Goal: Navigation & Orientation: Find specific page/section

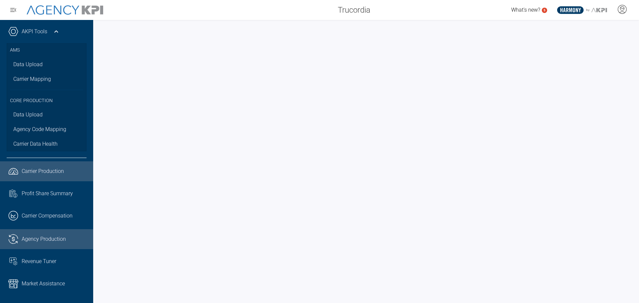
click at [59, 238] on span "Agency Production" at bounding box center [44, 239] width 44 height 8
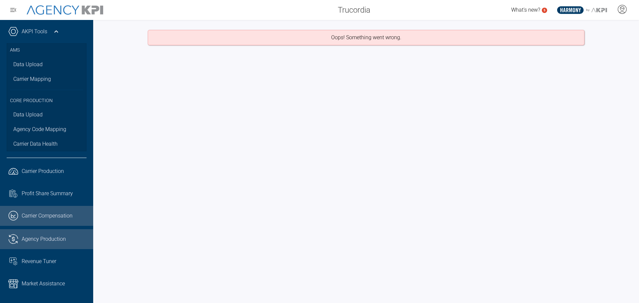
click at [47, 214] on span "Carrier Compensation" at bounding box center [47, 216] width 51 height 8
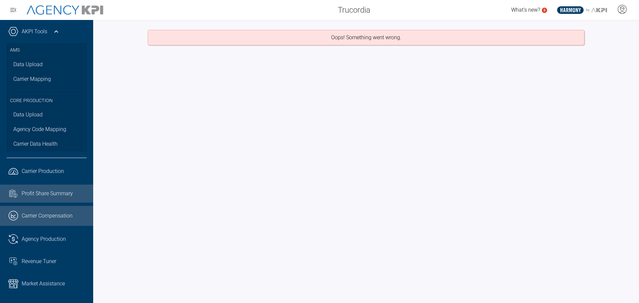
click at [50, 198] on link "Task List Cash Streamline Icon: [URL][DOMAIN_NAME] Profit Share Summary" at bounding box center [46, 194] width 93 height 18
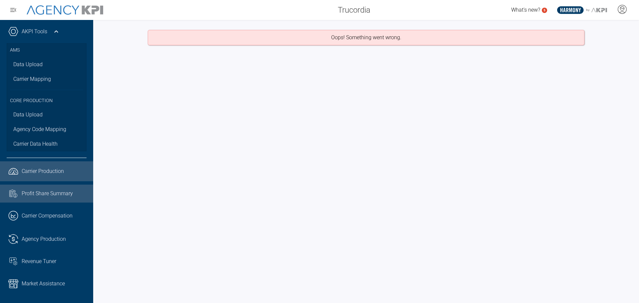
click at [50, 174] on span "Carrier Production" at bounding box center [43, 171] width 42 height 8
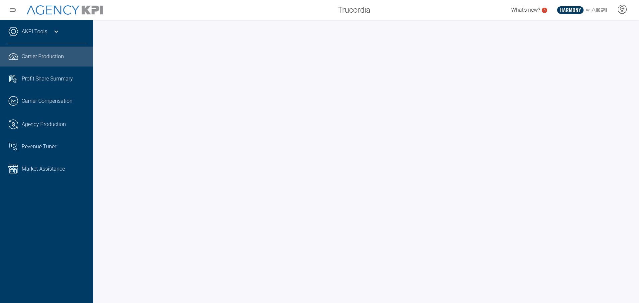
click at [54, 31] on icon at bounding box center [56, 32] width 8 height 8
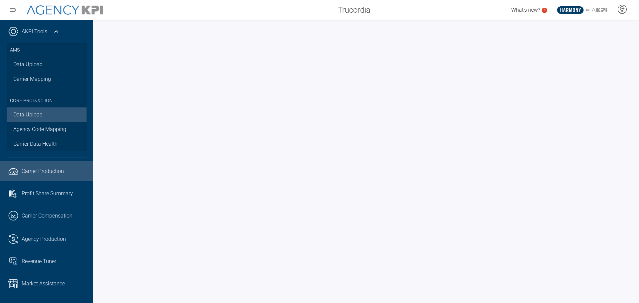
click at [37, 110] on link "Data Upload" at bounding box center [47, 115] width 80 height 15
click at [626, 8] on icon at bounding box center [622, 9] width 9 height 9
click at [45, 117] on link "Data Upload" at bounding box center [47, 115] width 80 height 15
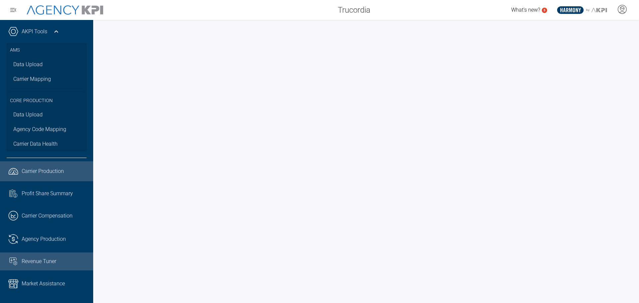
click at [53, 255] on link "Revenue Tuner" at bounding box center [46, 262] width 93 height 18
click at [56, 164] on link ".cls-1{fill:none;stroke:#221f20;stroke-linecap:round;stroke-linejoin:round;stro…" at bounding box center [46, 171] width 93 height 20
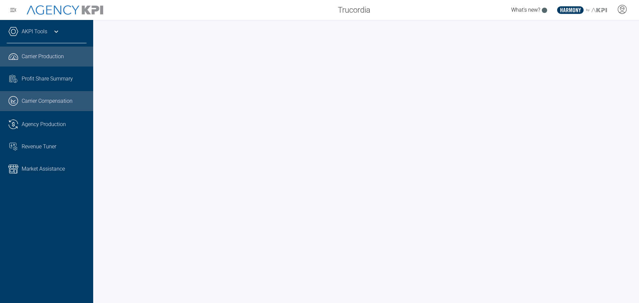
click at [92, 110] on link ".cls-1{fill:none;stroke:#221f20;stroke-linecap:round;stroke-linejoin:round;stro…" at bounding box center [46, 101] width 93 height 20
click at [99, 200] on div at bounding box center [366, 161] width 546 height 283
click at [98, 212] on div at bounding box center [366, 161] width 546 height 283
click at [42, 61] on link ".cls-1{fill:none;stroke:#221f20;stroke-linecap:round;stroke-linejoin:round;stro…" at bounding box center [46, 57] width 93 height 20
click at [55, 32] on icon at bounding box center [56, 32] width 4 height 2
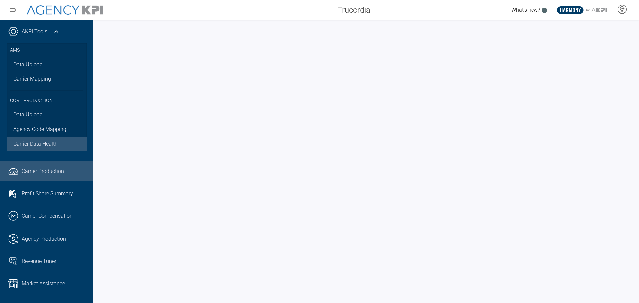
click at [53, 143] on span "Carrier Data Health" at bounding box center [35, 144] width 44 height 8
click at [39, 168] on span "Carrier Production" at bounding box center [43, 171] width 42 height 8
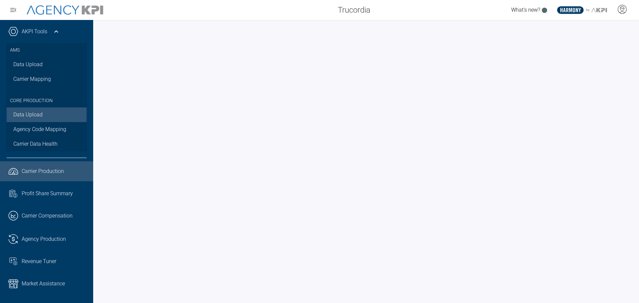
click at [39, 114] on link "Data Upload" at bounding box center [47, 115] width 80 height 15
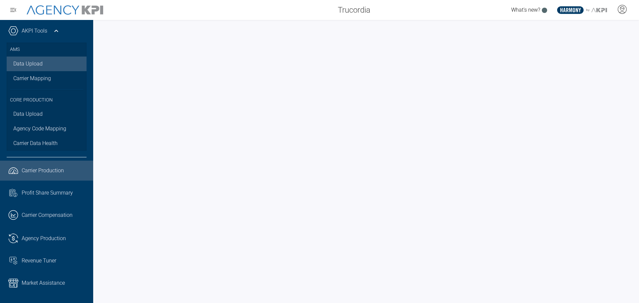
click at [37, 67] on link "Data Upload" at bounding box center [47, 64] width 80 height 15
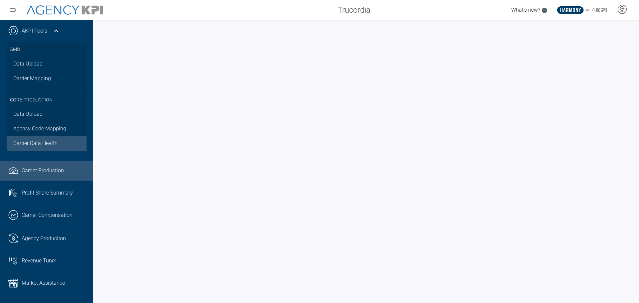
click at [50, 138] on link "Carrier Data Health" at bounding box center [47, 143] width 80 height 15
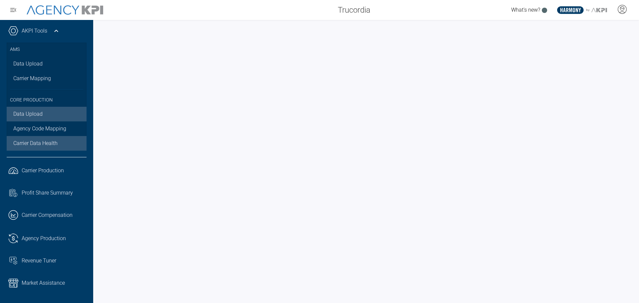
click at [37, 116] on link "Data Upload" at bounding box center [47, 114] width 80 height 15
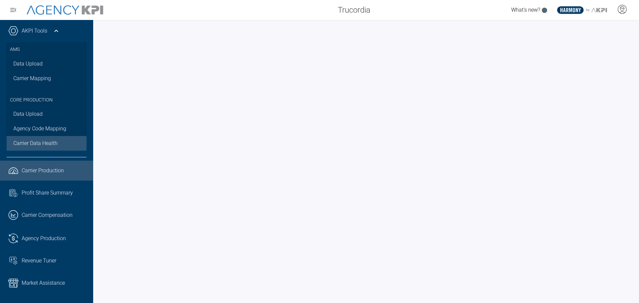
click at [52, 164] on link ".cls-1{fill:none;stroke:#221f20;stroke-linecap:round;stroke-linejoin:round;stro…" at bounding box center [46, 171] width 93 height 20
click at [44, 146] on span "Carrier Data Health" at bounding box center [35, 144] width 44 height 8
click at [59, 170] on span "Carrier Production" at bounding box center [43, 171] width 42 height 8
click at [95, 195] on div at bounding box center [366, 161] width 546 height 283
click at [49, 141] on span "Carrier Data Health" at bounding box center [35, 144] width 44 height 8
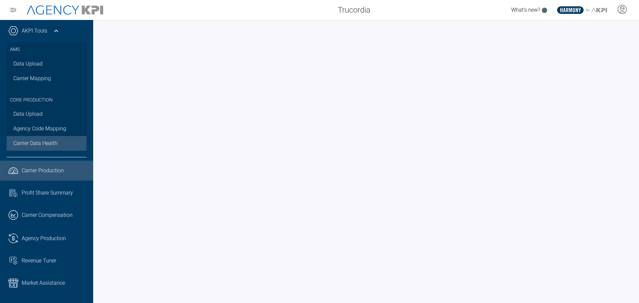
click at [37, 172] on span "Carrier Production" at bounding box center [43, 171] width 42 height 8
